Goal: Task Accomplishment & Management: Manage account settings

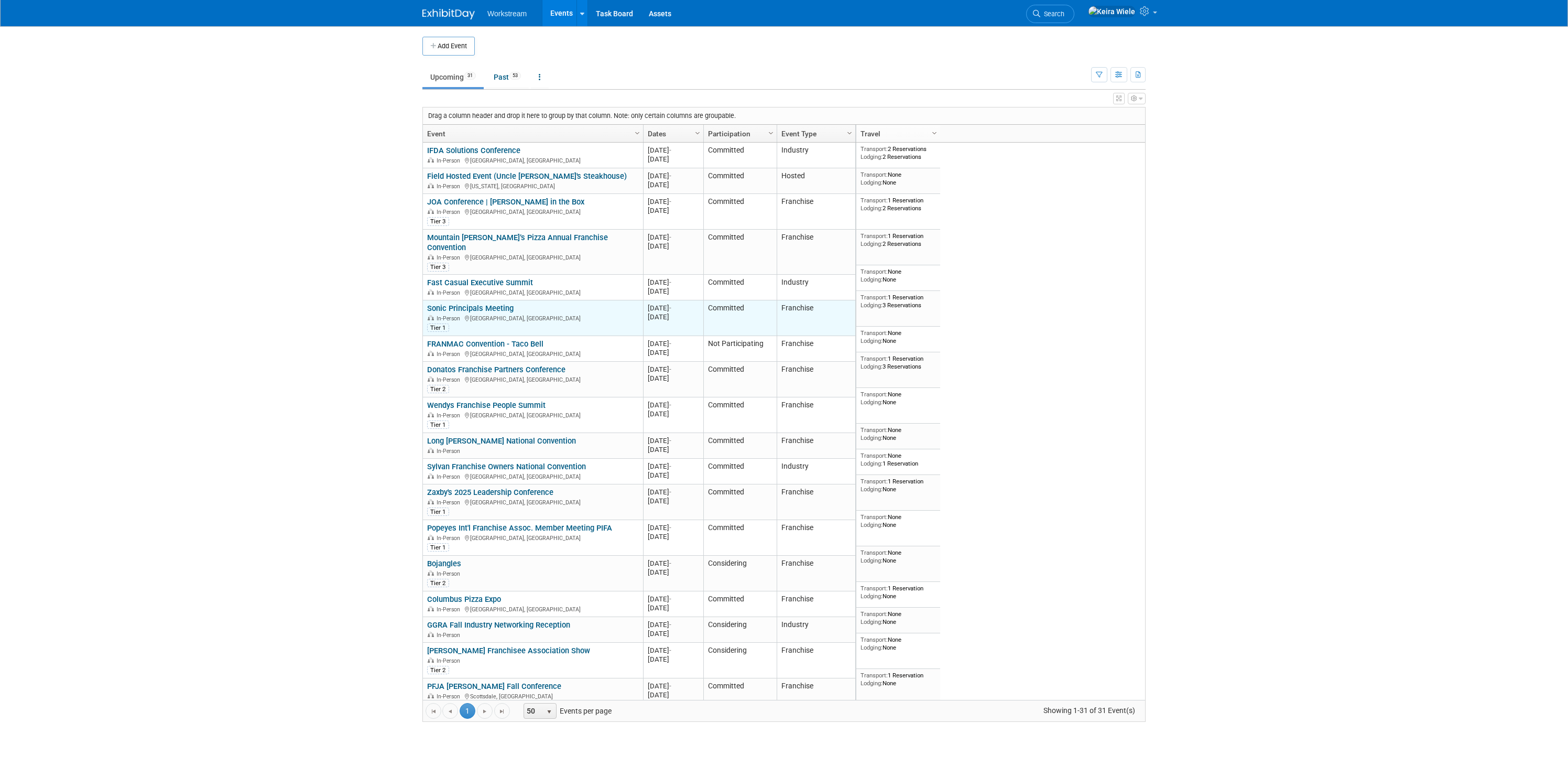
click at [488, 304] on link "Sonic Principals Meeting" at bounding box center [470, 308] width 86 height 9
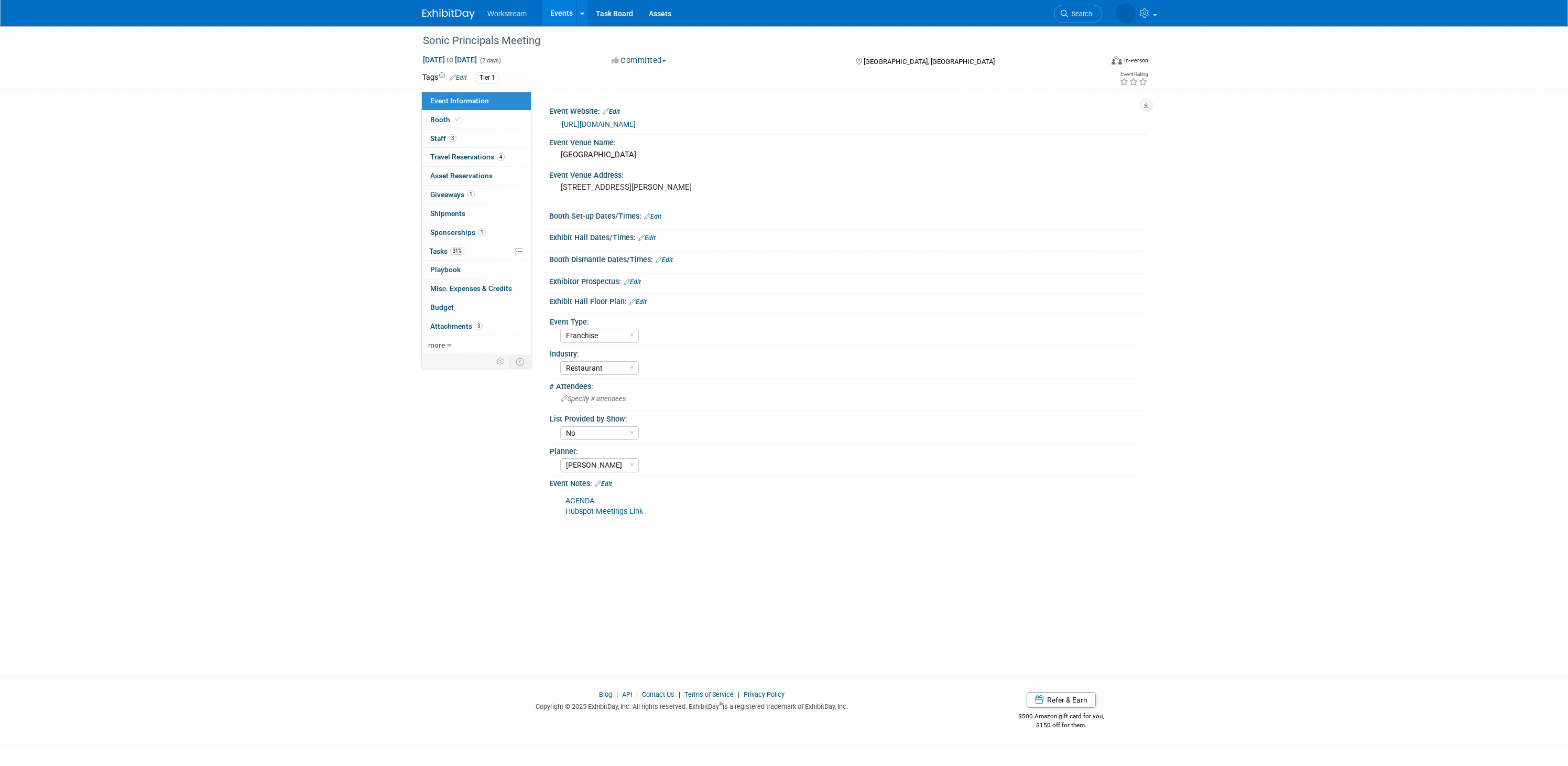
select select "Franchise"
select select "Restaurant"
select select "No"
select select "[PERSON_NAME]"
click at [636, 125] on link "[URL][DOMAIN_NAME]" at bounding box center [598, 124] width 74 height 9
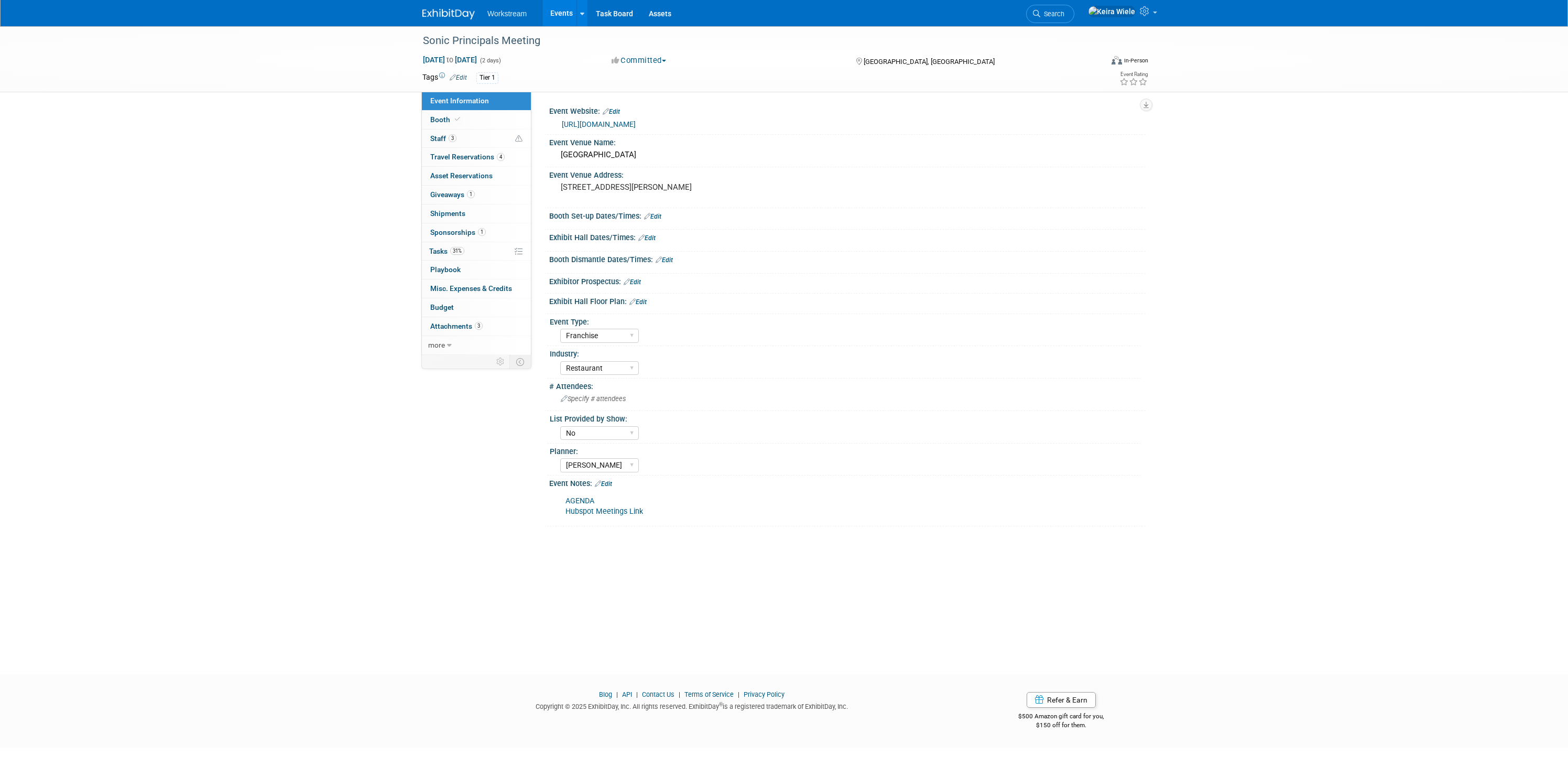
click at [580, 500] on link "AGENDA" at bounding box center [580, 501] width 29 height 9
click at [663, 17] on link "Assets" at bounding box center [660, 13] width 39 height 27
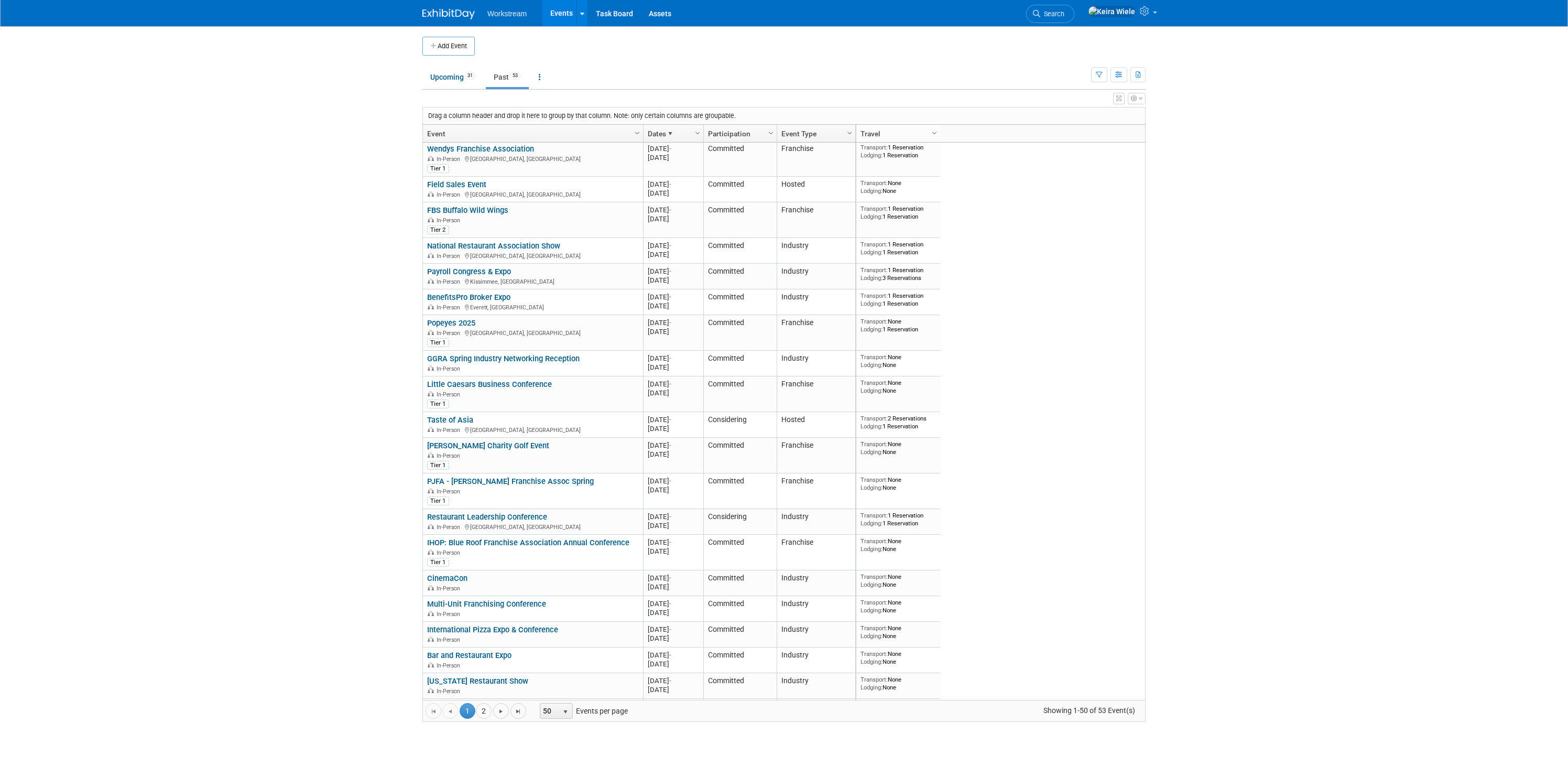
scroll to position [564, 0]
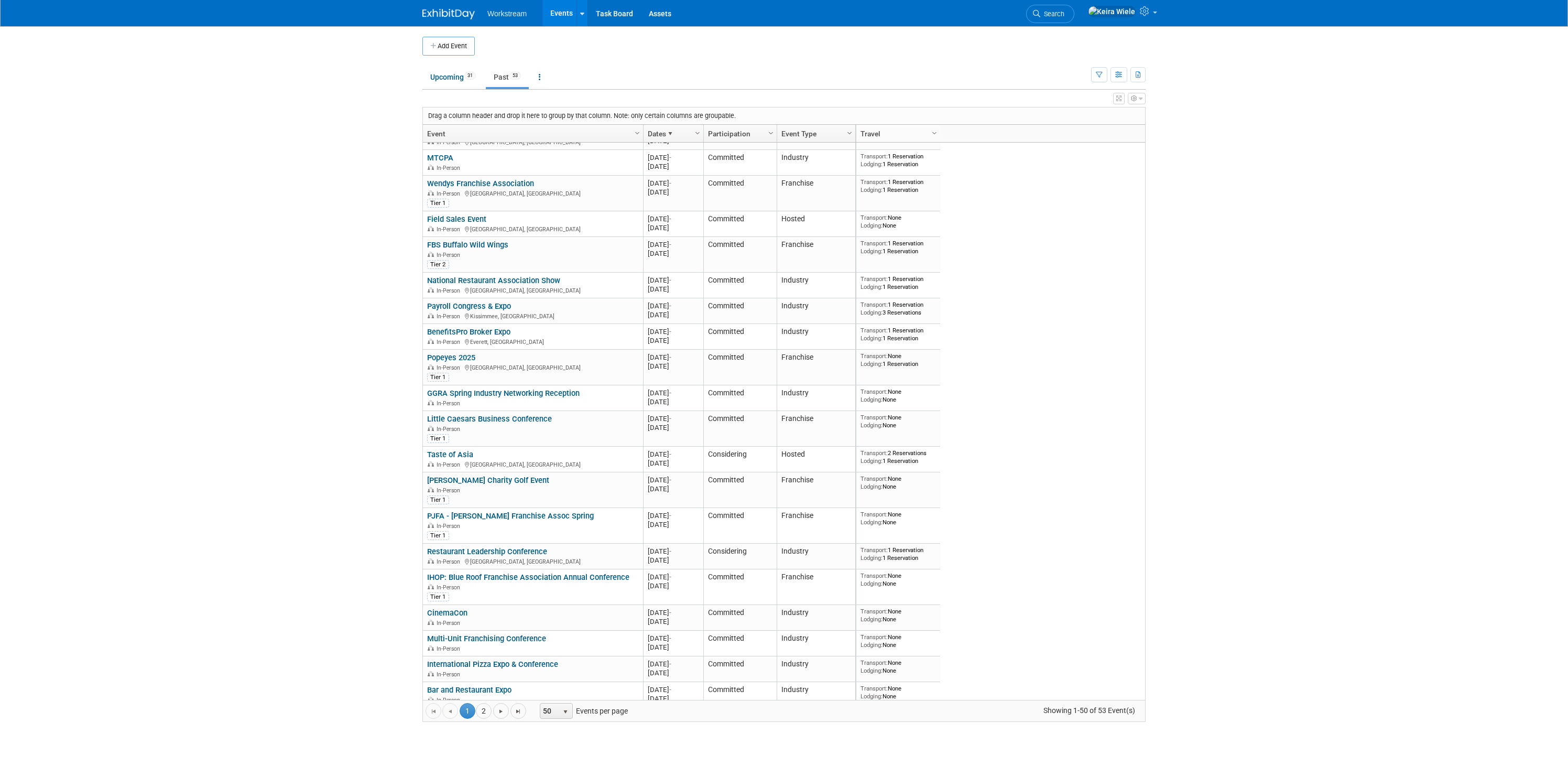
click at [465, 94] on div "View Grid Tips & Tricks Advanced Options Reset Grid Layout (back to default)" at bounding box center [784, 97] width 723 height 15
click at [460, 81] on link "Upcoming 31" at bounding box center [454, 76] width 62 height 20
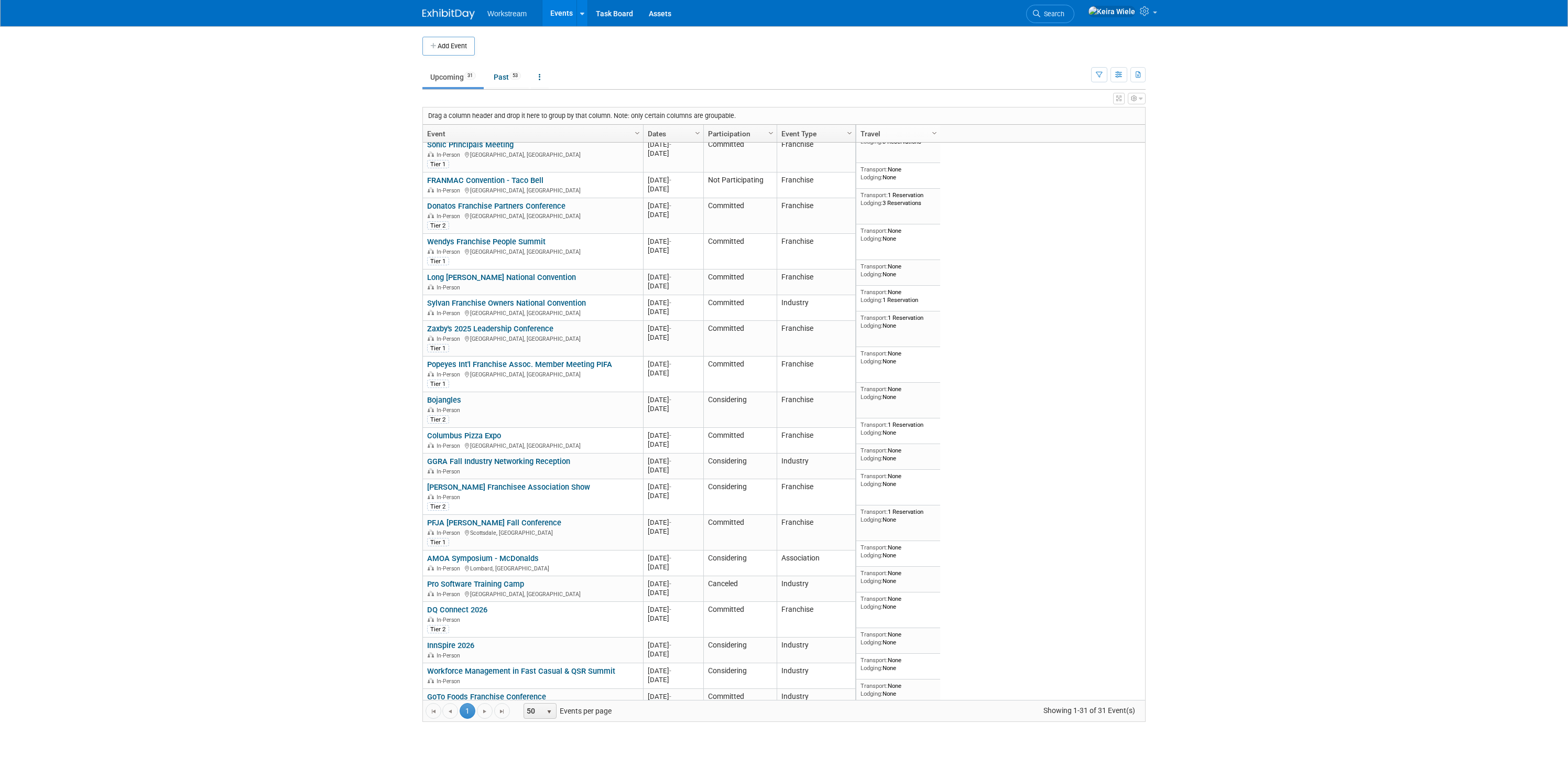
click at [359, 340] on body "Workstream Events Add Event Bulk Upload Events Shareable Event Boards Recently …" at bounding box center [784, 383] width 1568 height 766
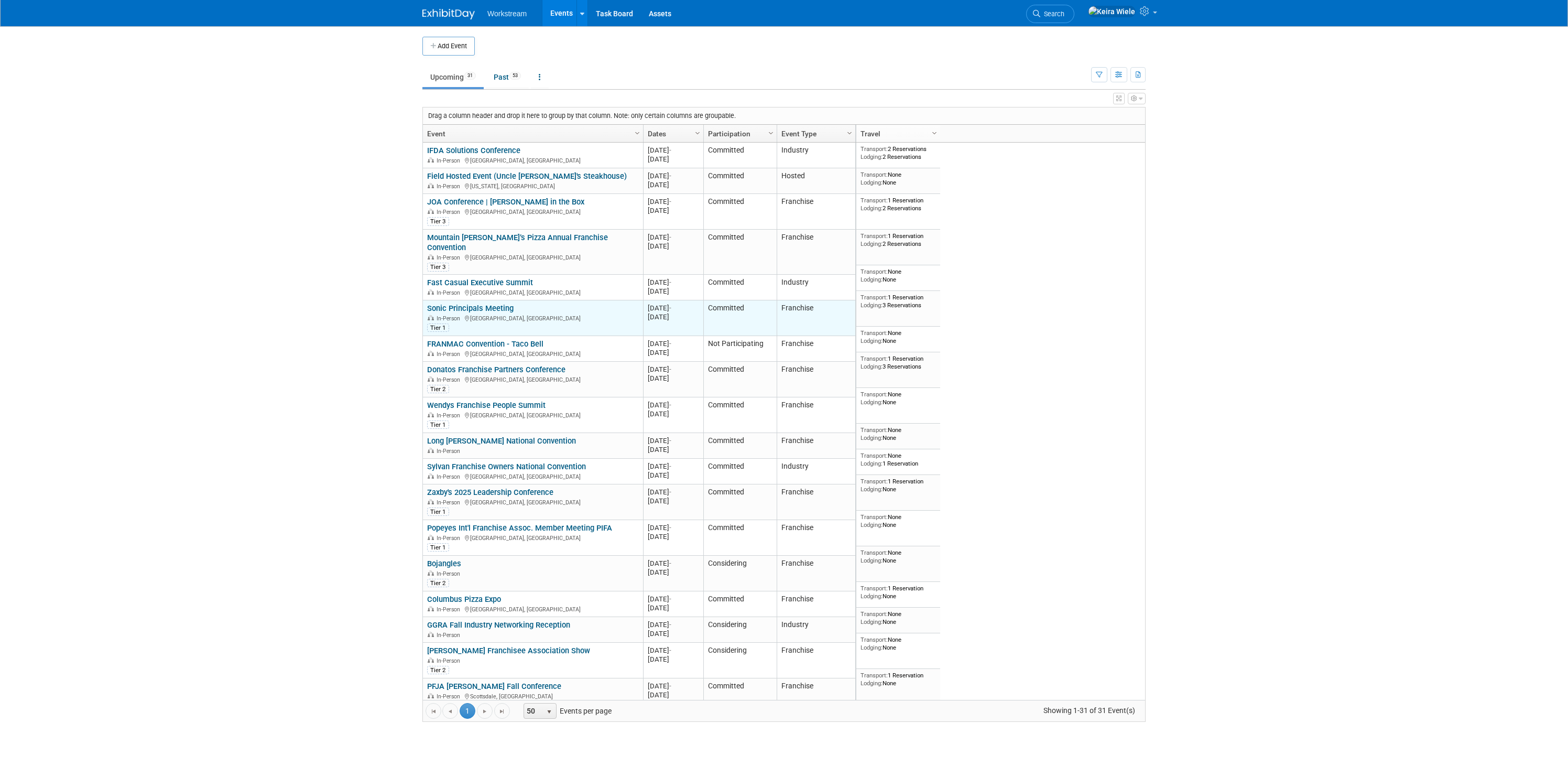
click at [451, 304] on link "Sonic Principals Meeting" at bounding box center [470, 308] width 86 height 9
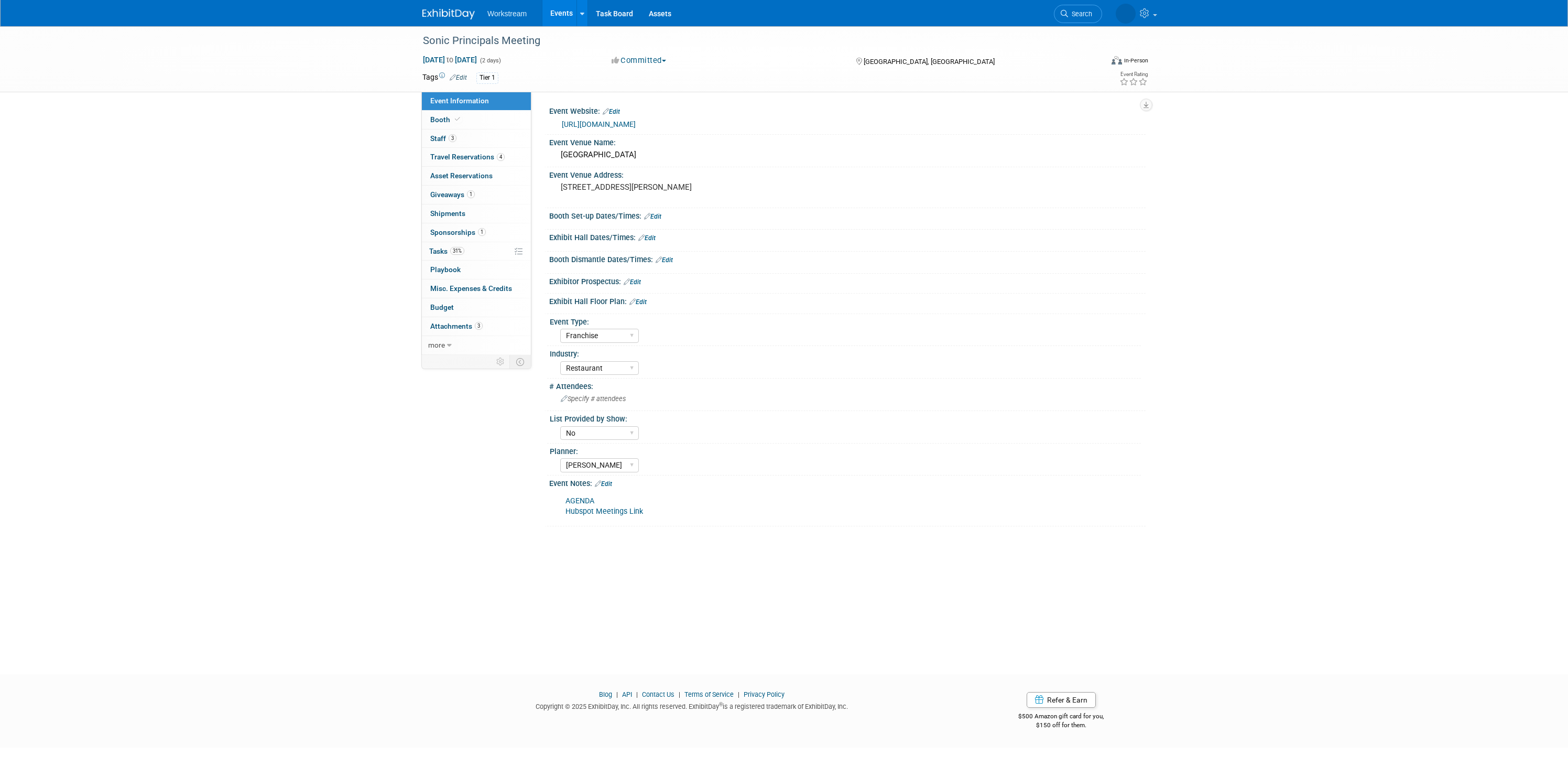
select select "Franchise"
select select "Restaurant"
select select "No"
select select "[PERSON_NAME]"
click at [579, 151] on div "[GEOGRAPHIC_DATA]" at bounding box center [847, 154] width 580 height 16
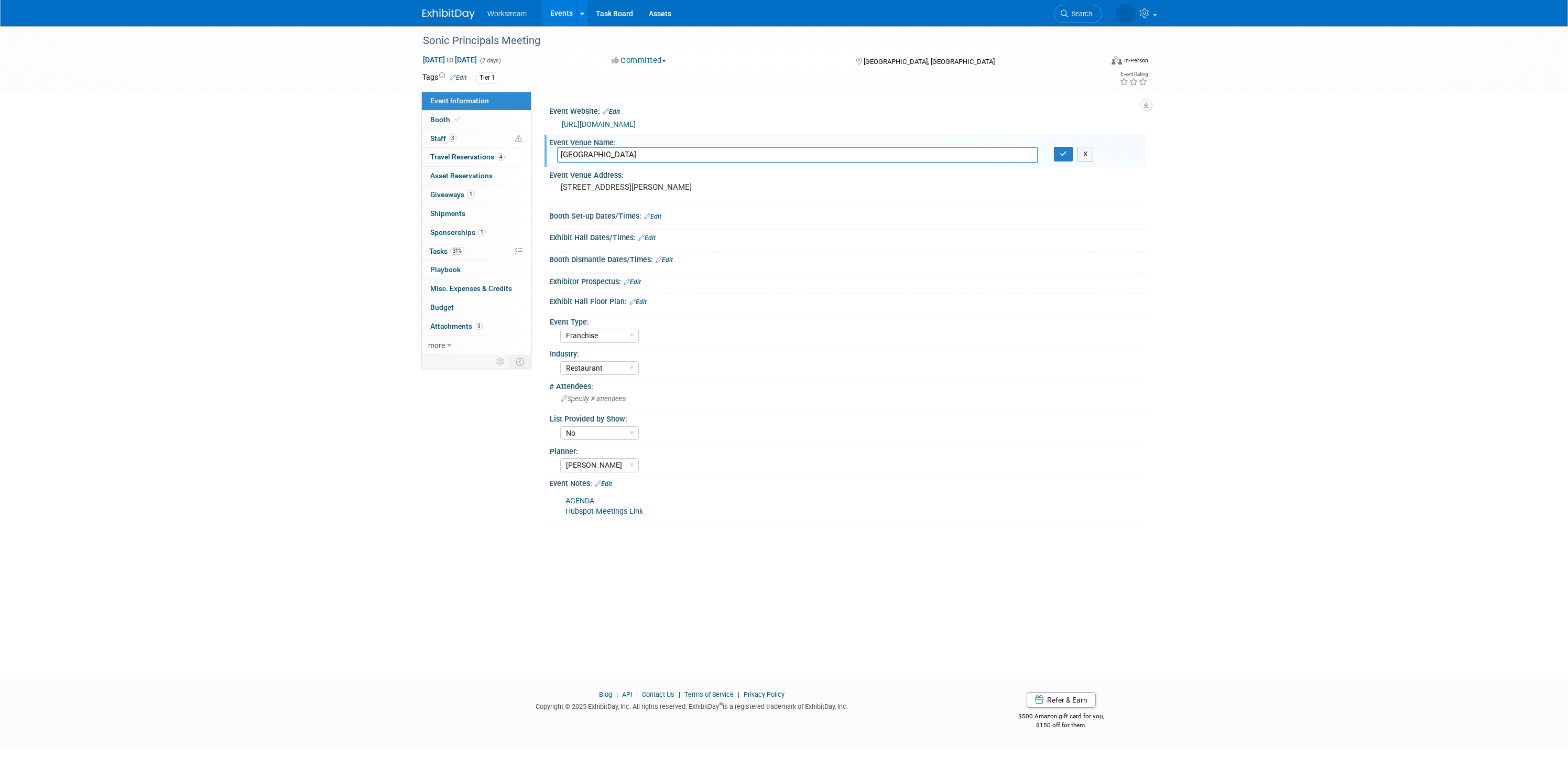
click at [579, 151] on input "[GEOGRAPHIC_DATA]" at bounding box center [798, 154] width 481 height 16
click at [932, 241] on div "Exhibit Hall Dates/Times: Edit" at bounding box center [847, 236] width 597 height 14
click at [1293, 260] on div "Sonic Principals Meeting Oct 6, 2025 to Oct 7, 2025 (2 days) Oct 6, 2025 to Oct…" at bounding box center [784, 341] width 1568 height 629
click at [1062, 157] on button "button" at bounding box center [1063, 153] width 19 height 15
click at [1254, 202] on div "Sonic Principals Meeting Oct 6, 2025 to Oct 7, 2025 (2 days) Oct 6, 2025 to Oct…" at bounding box center [784, 341] width 1568 height 629
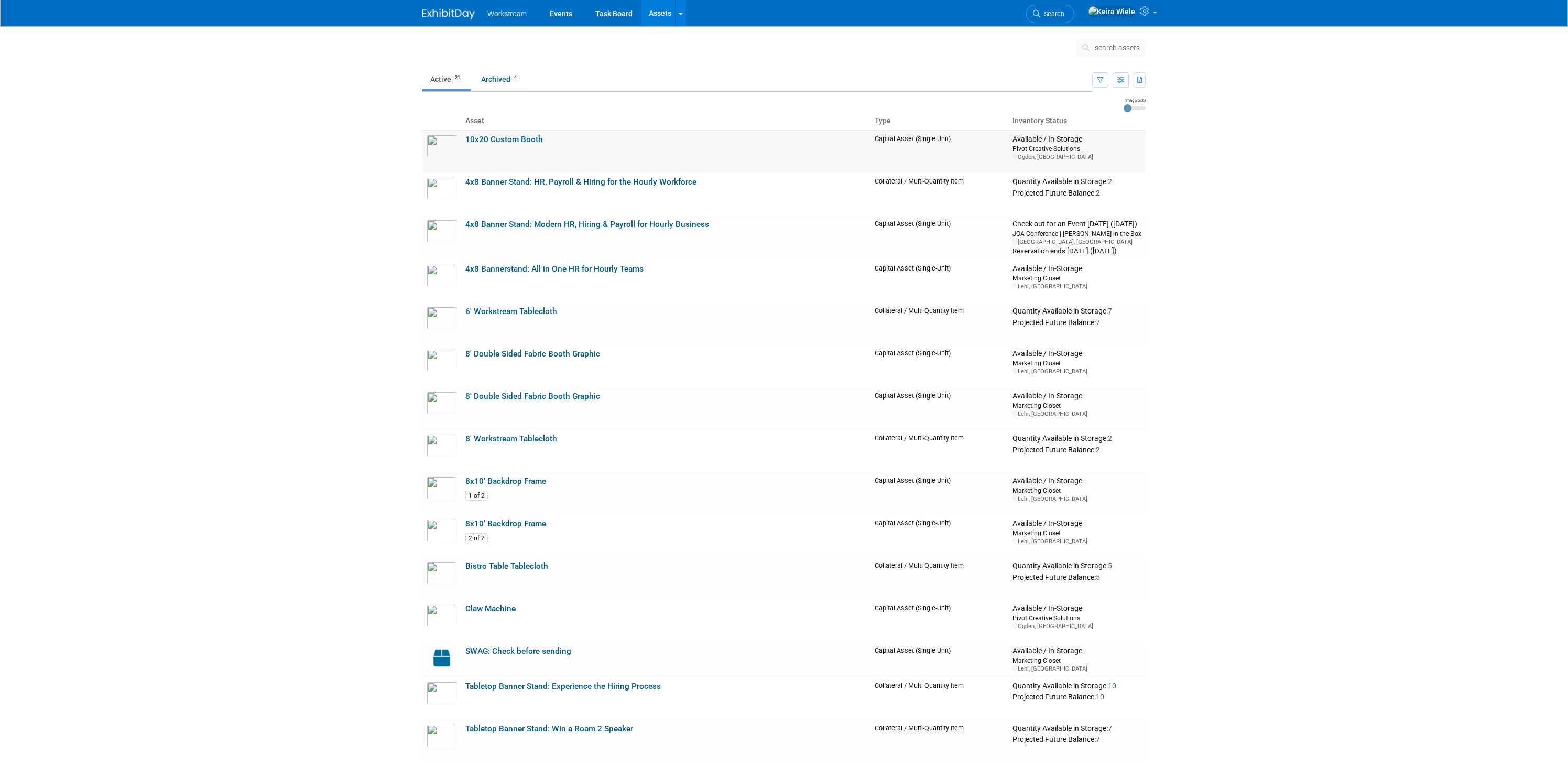
click at [513, 138] on link "10x20 Custom Booth" at bounding box center [504, 139] width 78 height 9
click at [526, 272] on link "4x8 Bannerstand: All in One HR for Hourly Teams" at bounding box center [555, 269] width 178 height 9
click at [1326, 102] on body "Workstream Events Task Board Assets Search Assets Storage Locations My Account …" at bounding box center [784, 383] width 1568 height 766
click at [584, 272] on link "4x8 Bannerstand: All in One HR for Hourly Teams" at bounding box center [555, 269] width 178 height 9
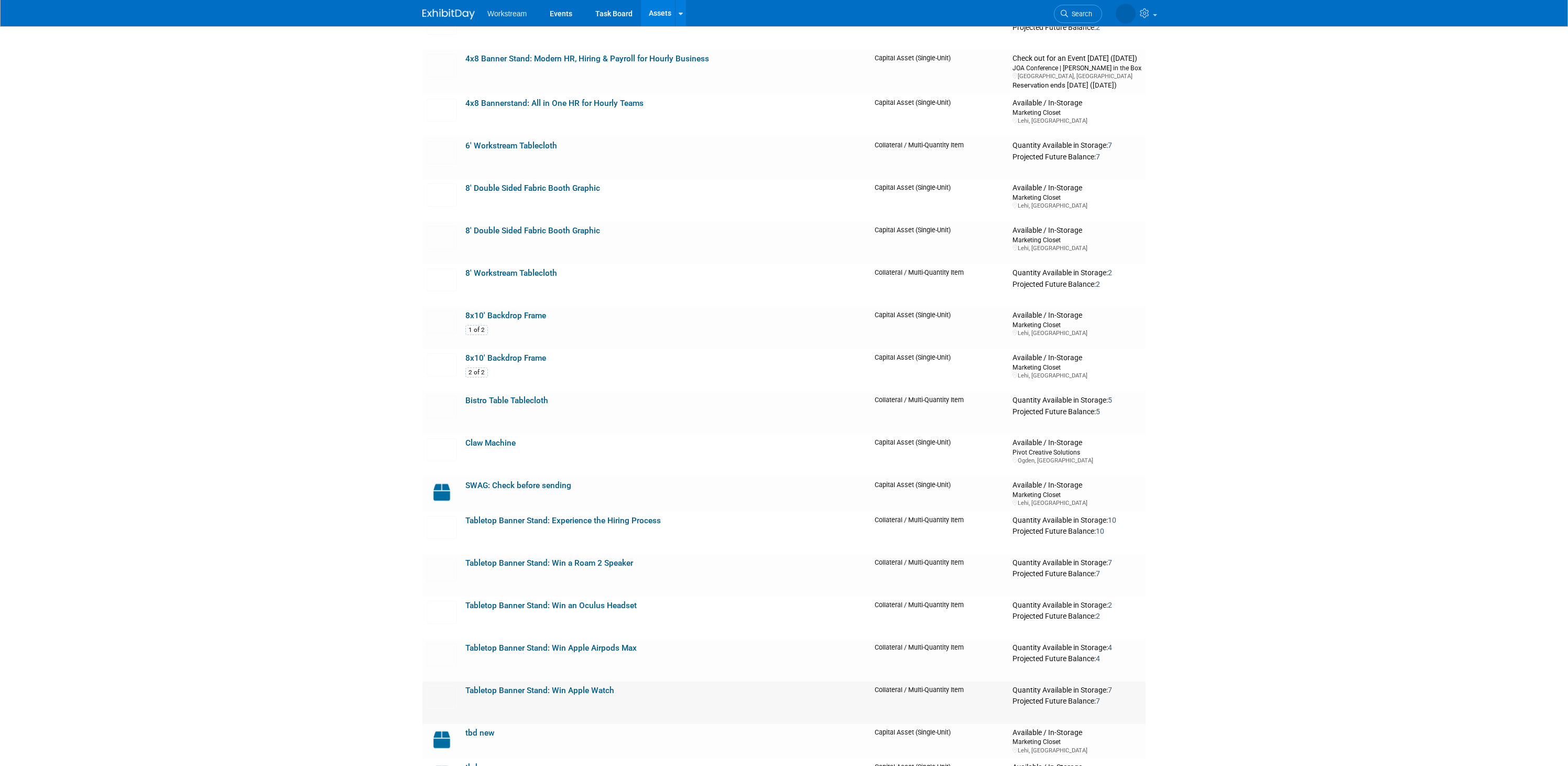
scroll to position [176, 0]
